Goal: Information Seeking & Learning: Understand process/instructions

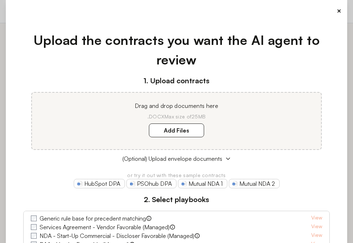
click at [338, 11] on button "×" at bounding box center [338, 11] width 5 height 10
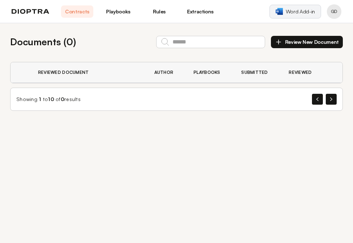
click at [299, 10] on span "Word Add-in" at bounding box center [299, 11] width 29 height 7
click at [302, 14] on span "Word Add-in" at bounding box center [299, 11] width 29 height 7
click at [296, 9] on span "Word Add-in" at bounding box center [299, 11] width 29 height 7
click at [301, 13] on span "Word Add-in" at bounding box center [299, 11] width 29 height 7
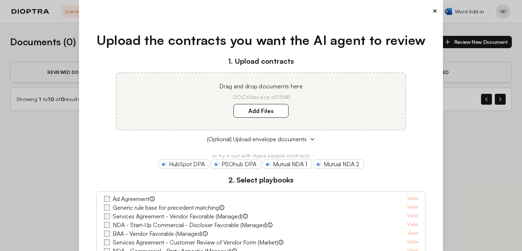
click at [432, 11] on div "×" at bounding box center [261, 11] width 353 height 10
click at [437, 9] on button "×" at bounding box center [435, 11] width 5 height 10
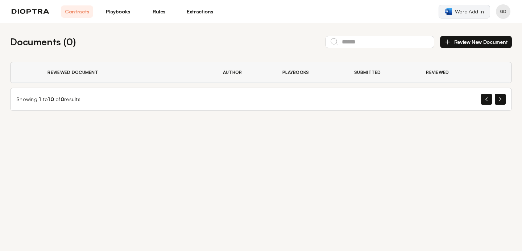
click at [454, 9] on link "Word Add-in" at bounding box center [465, 12] width 52 height 14
click at [464, 10] on span "Word Add-in" at bounding box center [469, 11] width 29 height 7
